Goal: Information Seeking & Learning: Get advice/opinions

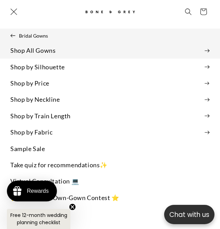
scroll to position [0, 361]
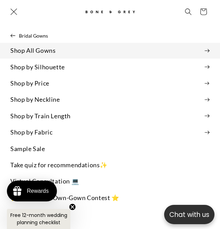
click at [207, 51] on icon at bounding box center [206, 51] width 5 height 4
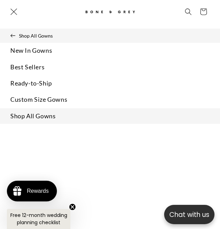
scroll to position [0, 0]
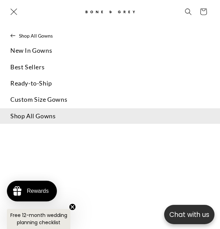
click at [52, 117] on link "Shop All Gowns" at bounding box center [110, 116] width 220 height 16
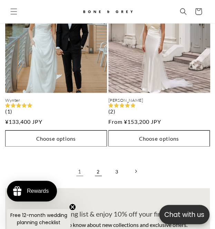
click at [96, 163] on link "2" at bounding box center [98, 170] width 15 height 15
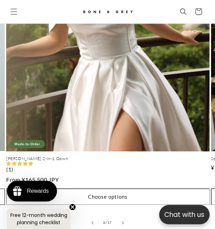
scroll to position [0, 351]
click at [112, 156] on link "Leah 2-in-1 Gown" at bounding box center [107, 159] width 203 height 6
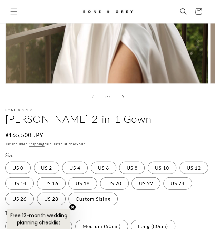
scroll to position [273, 0]
click at [122, 94] on icon "Slide right" at bounding box center [122, 96] width 2 height 4
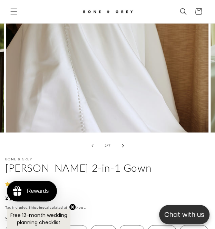
scroll to position [226, 0]
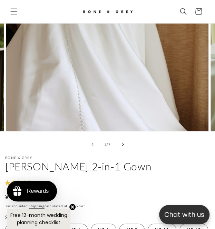
click at [123, 142] on icon "Slide right" at bounding box center [122, 144] width 2 height 4
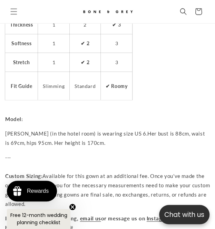
scroll to position [0, 0]
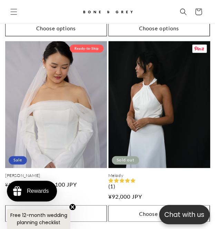
scroll to position [2826, 0]
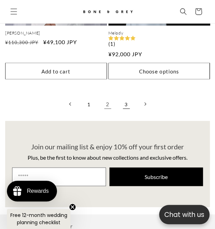
click at [127, 96] on link "3" at bounding box center [126, 103] width 15 height 15
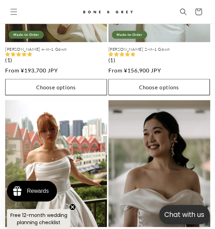
scroll to position [2071, 0]
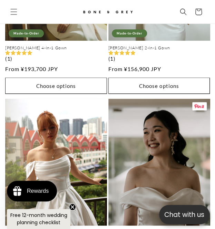
click at [149, 229] on link "Sloane" at bounding box center [159, 233] width 102 height 6
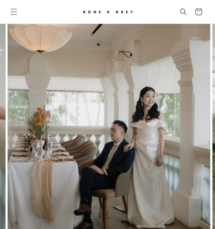
scroll to position [0, 409]
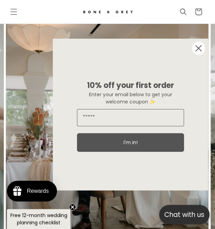
click at [198, 48] on icon "Close dialog" at bounding box center [199, 49] width 6 height 6
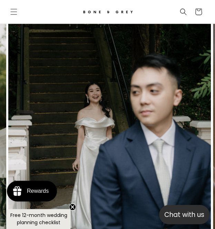
scroll to position [0, 0]
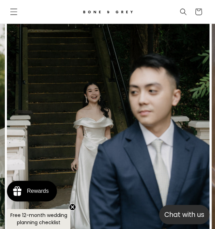
click at [12, 17] on span "Menu" at bounding box center [13, 11] width 15 height 15
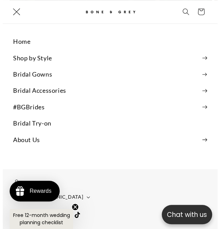
scroll to position [0, 2096]
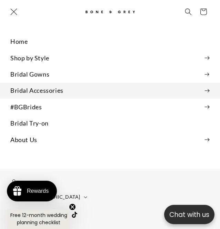
click at [168, 86] on summary "Bridal Accessories" at bounding box center [110, 91] width 220 height 16
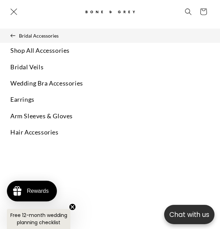
scroll to position [0, 181]
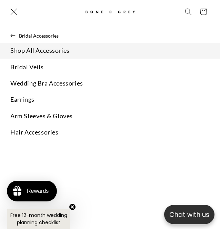
click at [71, 54] on link "Shop All Accessories" at bounding box center [110, 51] width 220 height 16
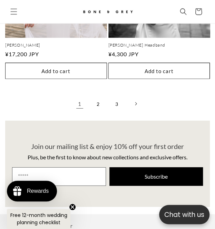
scroll to position [2310, 0]
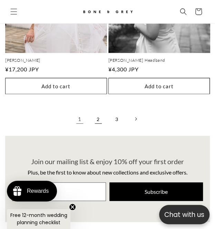
click at [99, 111] on link "2" at bounding box center [98, 118] width 15 height 15
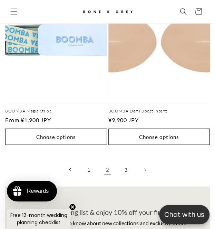
scroll to position [2290, 0]
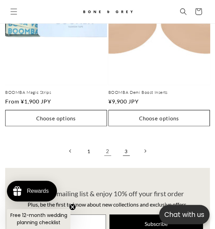
click at [128, 143] on link "3" at bounding box center [126, 150] width 15 height 15
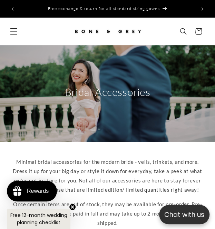
click at [15, 31] on icon "Menu" at bounding box center [13, 31] width 7 height 7
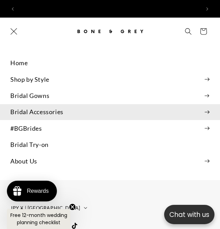
scroll to position [0, 361]
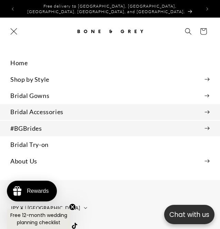
click at [204, 127] on icon at bounding box center [206, 129] width 5 height 4
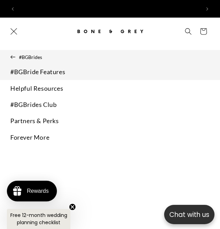
scroll to position [0, 0]
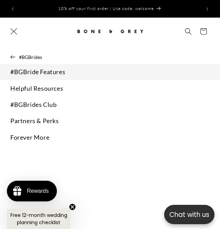
click at [66, 68] on link "#BGBride Features" at bounding box center [110, 72] width 220 height 16
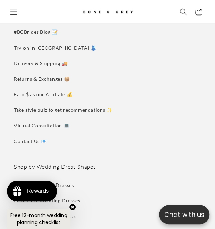
click at [12, 13] on icon "Menu" at bounding box center [13, 11] width 7 height 7
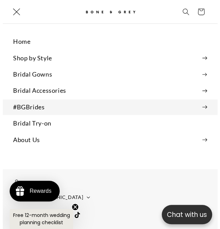
scroll to position [3434, 0]
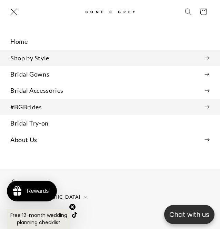
click at [59, 59] on summary "Shop by Style" at bounding box center [110, 58] width 220 height 16
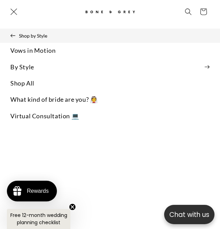
scroll to position [0, 181]
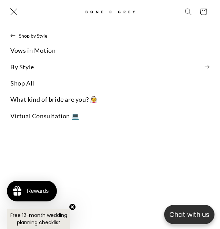
click at [16, 13] on icon "Menu" at bounding box center [13, 11] width 7 height 7
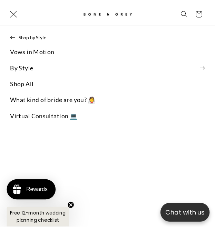
scroll to position [0, 175]
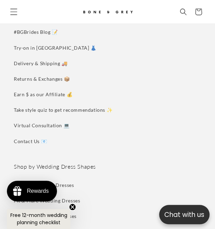
click at [16, 15] on icon "Menu" at bounding box center [13, 11] width 7 height 7
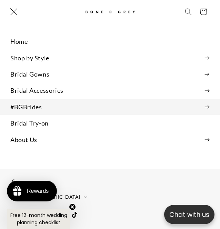
scroll to position [0, 361]
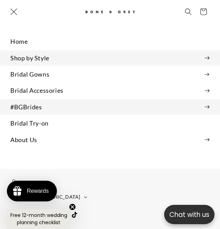
click at [69, 54] on summary "Shop by Style" at bounding box center [110, 58] width 220 height 16
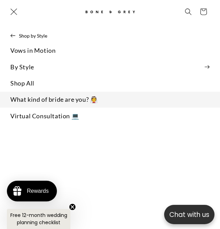
click at [88, 102] on link "What kind of bride are you? 👰" at bounding box center [110, 100] width 220 height 16
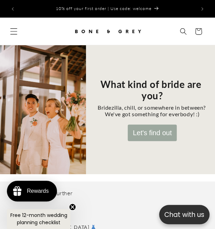
click at [13, 30] on icon "Menu" at bounding box center [13, 31] width 7 height 7
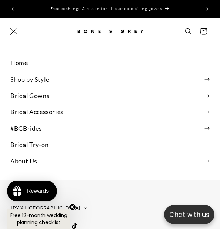
click at [13, 30] on icon "Menu" at bounding box center [13, 31] width 7 height 7
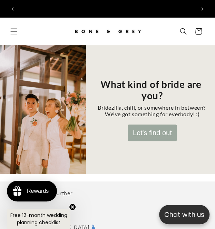
scroll to position [0, 175]
